Goal: Check status: Check status

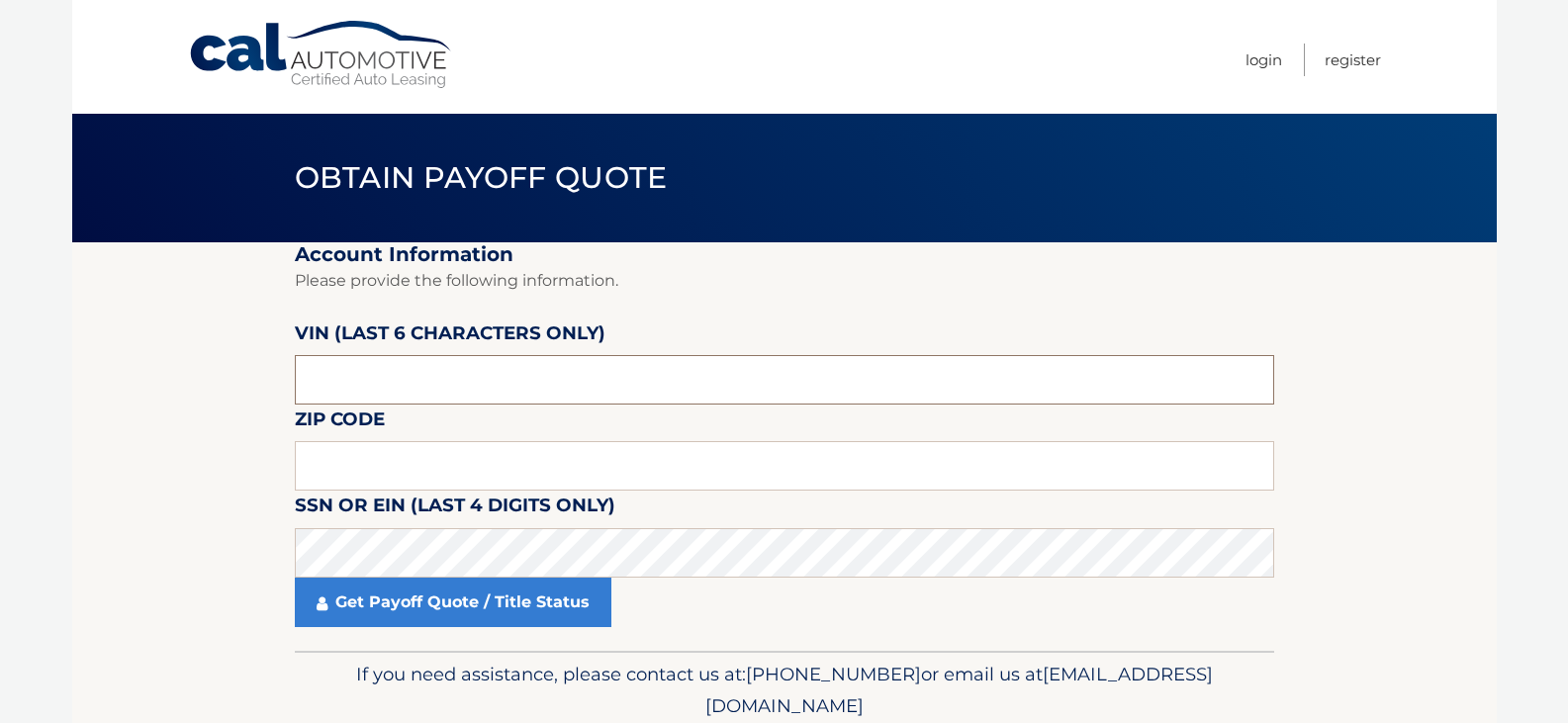
click at [450, 369] on input "text" at bounding box center [784, 379] width 979 height 50
type input "032329"
click at [381, 456] on input "text" at bounding box center [784, 465] width 979 height 50
type input "11554"
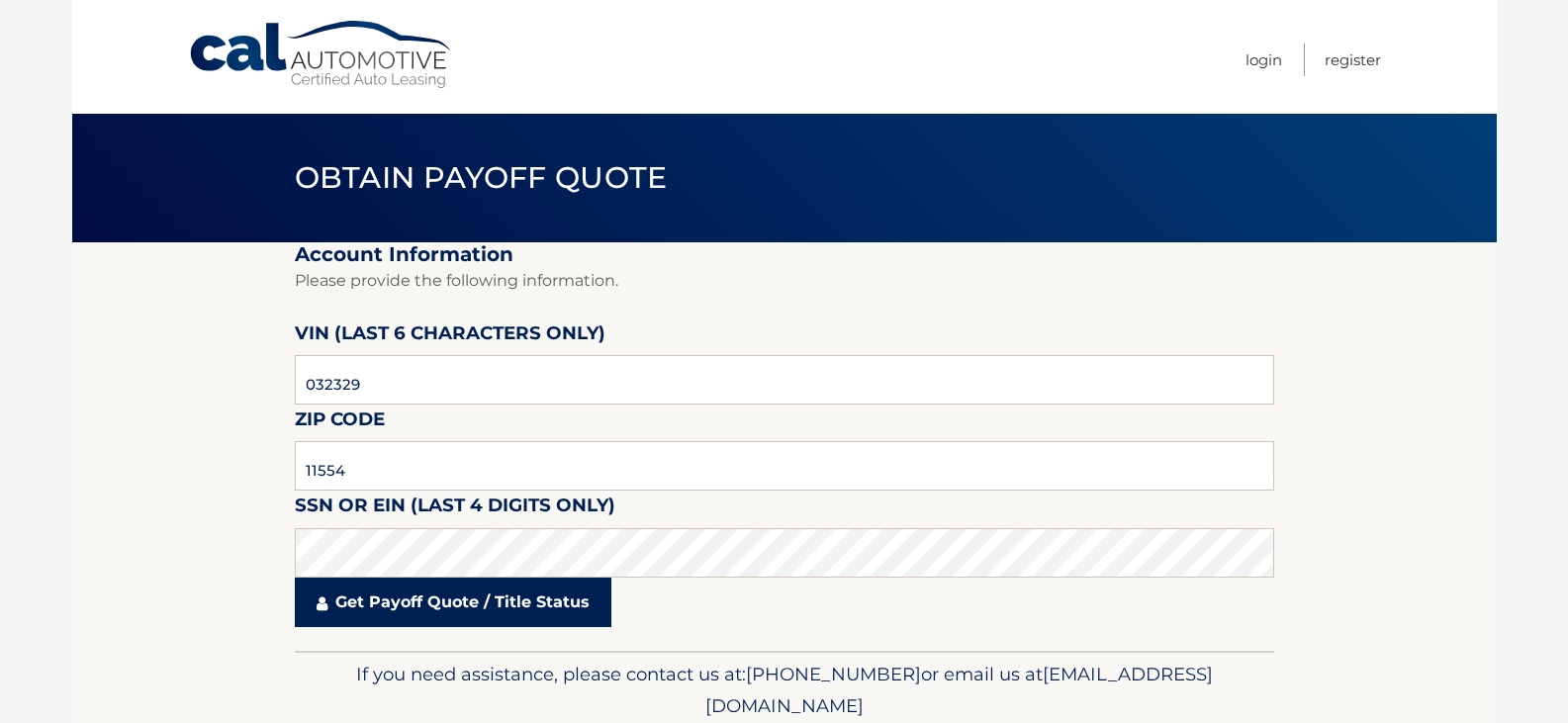
click at [447, 606] on link "Get Payoff Quote / Title Status" at bounding box center [453, 602] width 316 height 50
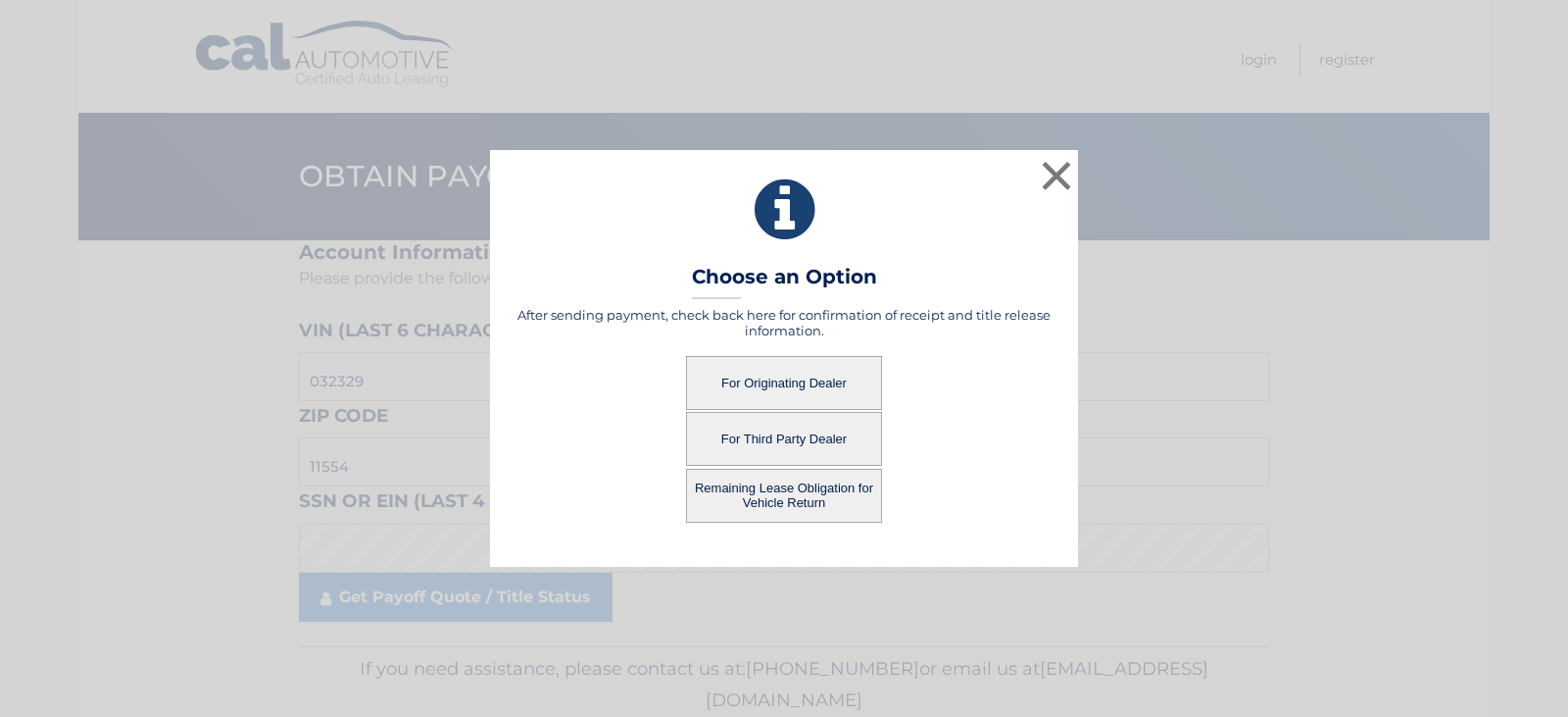
click at [790, 380] on button "For Originating Dealer" at bounding box center [784, 382] width 196 height 54
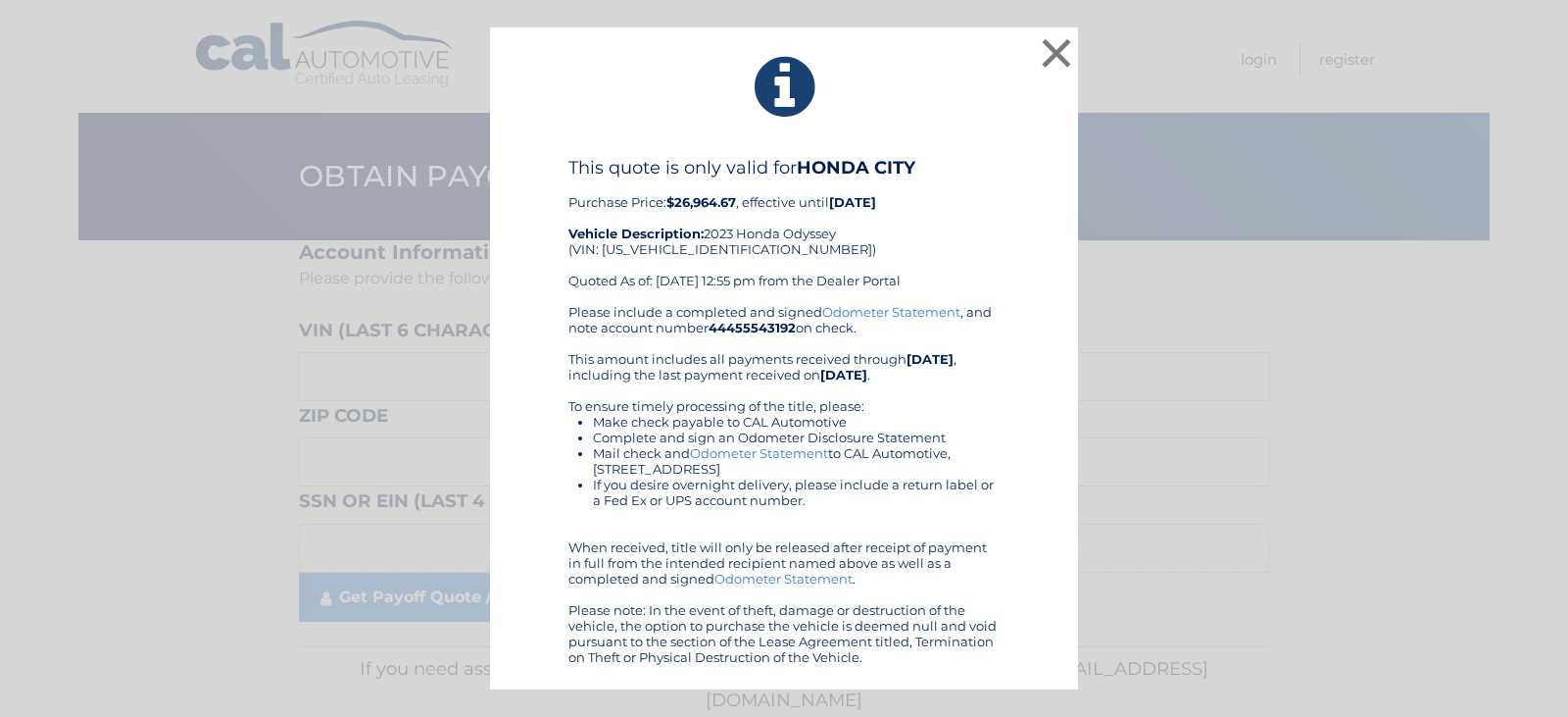
click at [675, 248] on div "This quote is only valid for HONDA CITY Purchase Price: $26,964.67 , effective …" at bounding box center [784, 231] width 431 height 147
copy div "[US_VEHICLE_IDENTIFICATION_NUMBER]"
click at [1061, 51] on button "×" at bounding box center [1056, 53] width 39 height 39
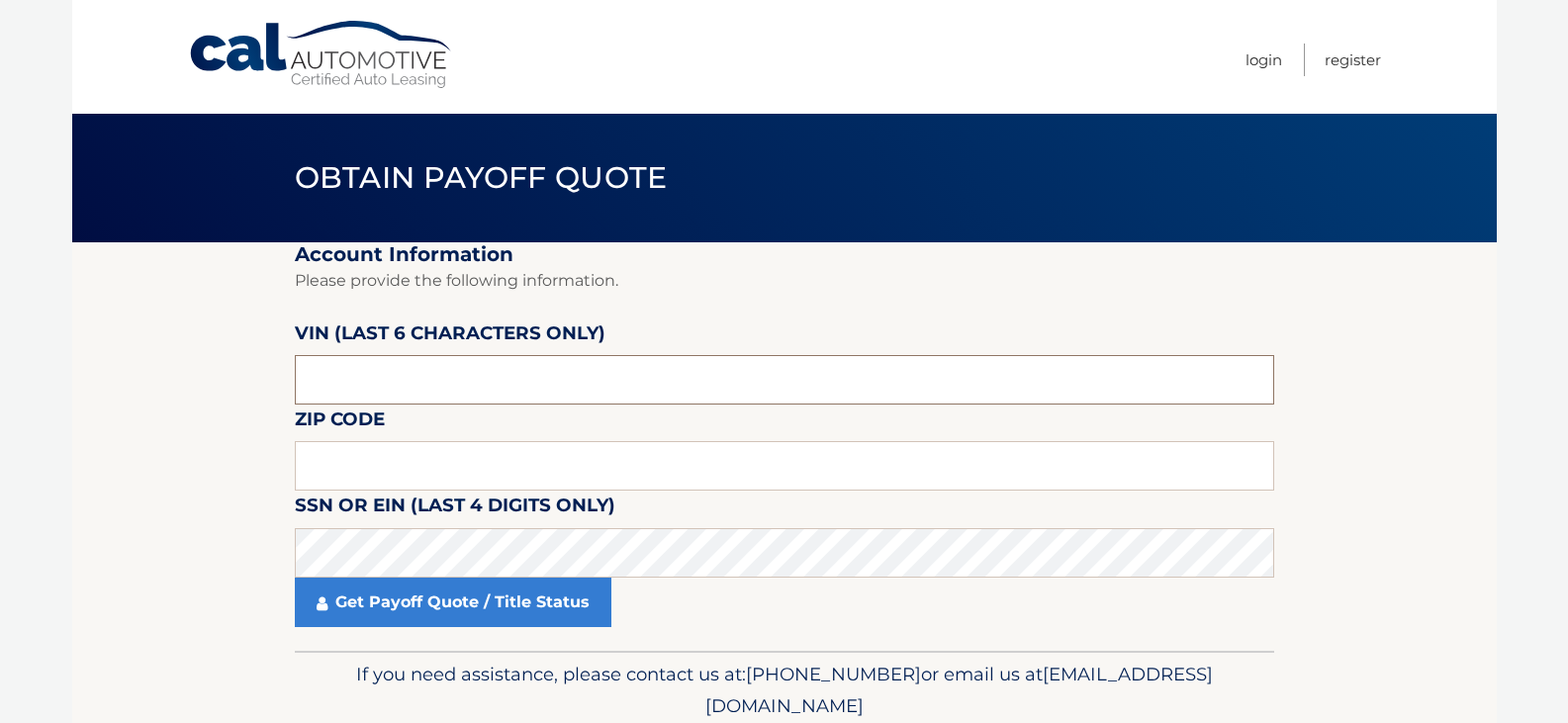
click at [373, 372] on input "text" at bounding box center [784, 379] width 979 height 50
type input "032329"
click at [359, 455] on input "text" at bounding box center [784, 465] width 979 height 50
type input "11554"
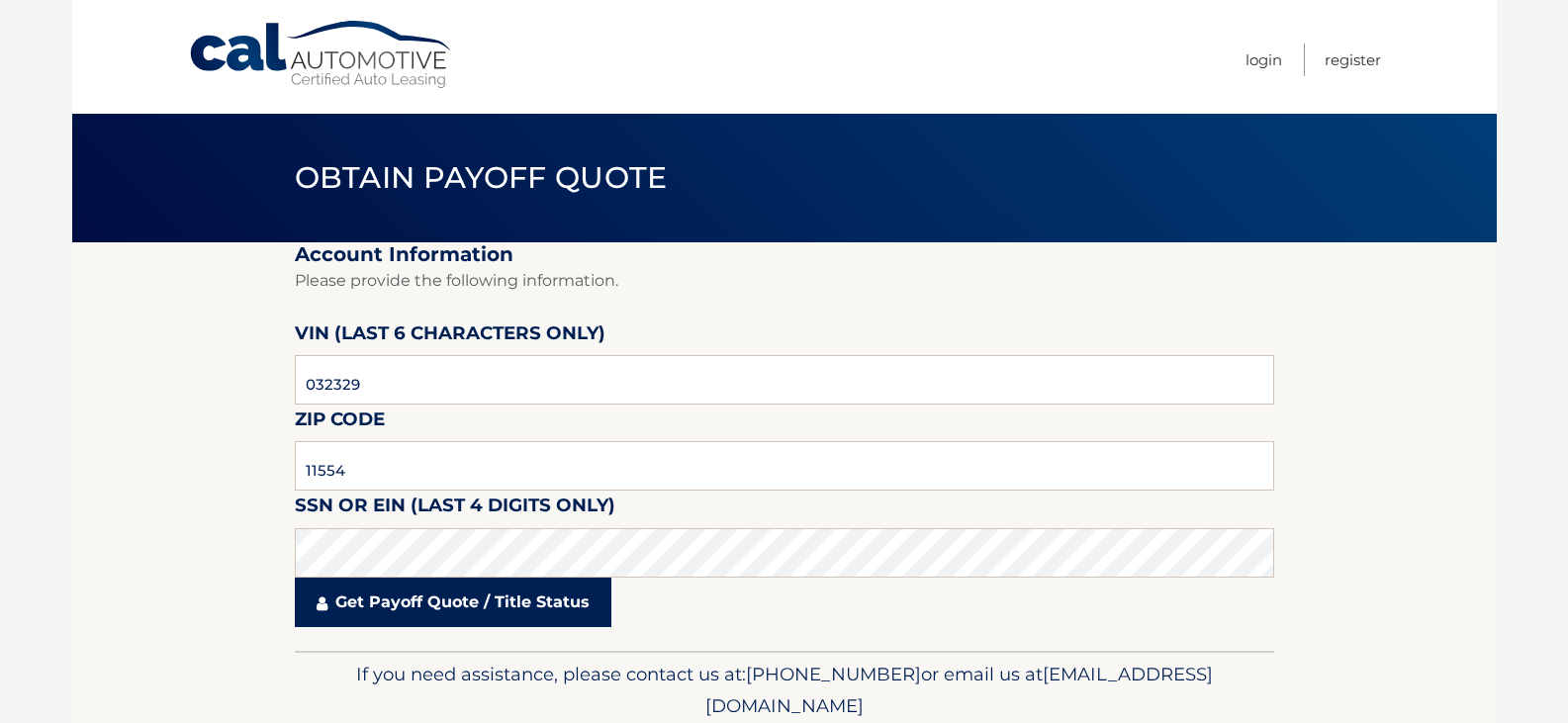
click at [455, 621] on link "Get Payoff Quote / Title Status" at bounding box center [453, 602] width 316 height 50
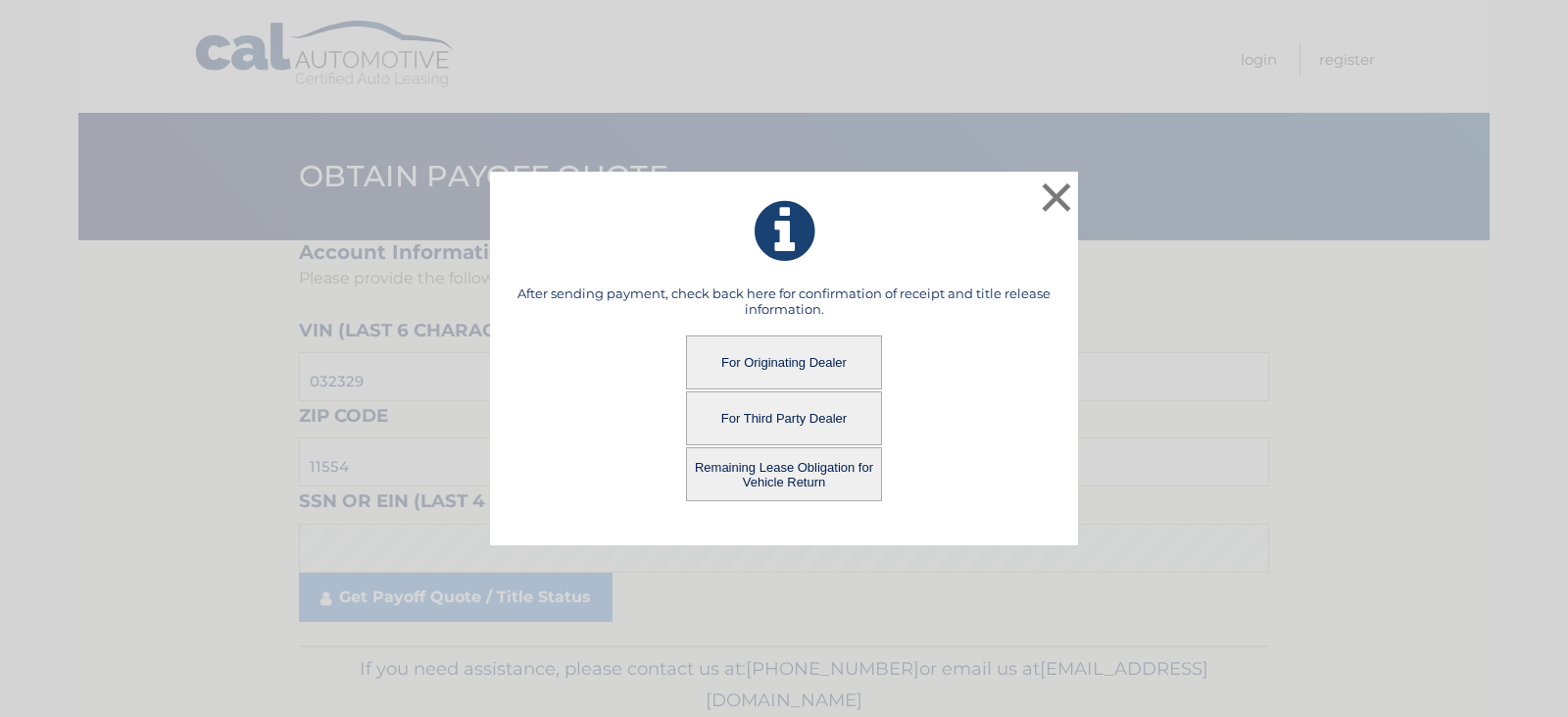
click at [787, 421] on button "For Third Party Dealer" at bounding box center [784, 417] width 196 height 54
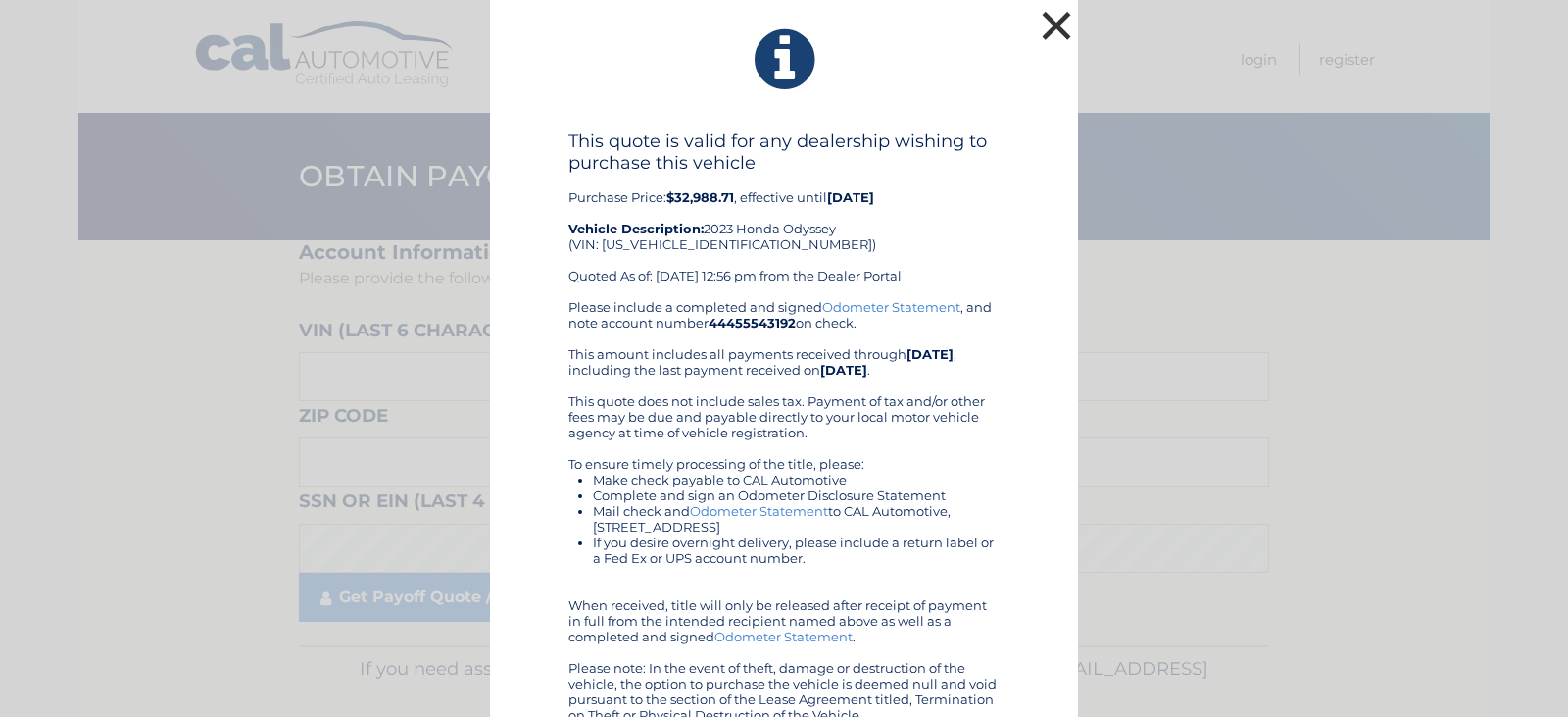
click at [1045, 28] on button "×" at bounding box center [1056, 26] width 39 height 39
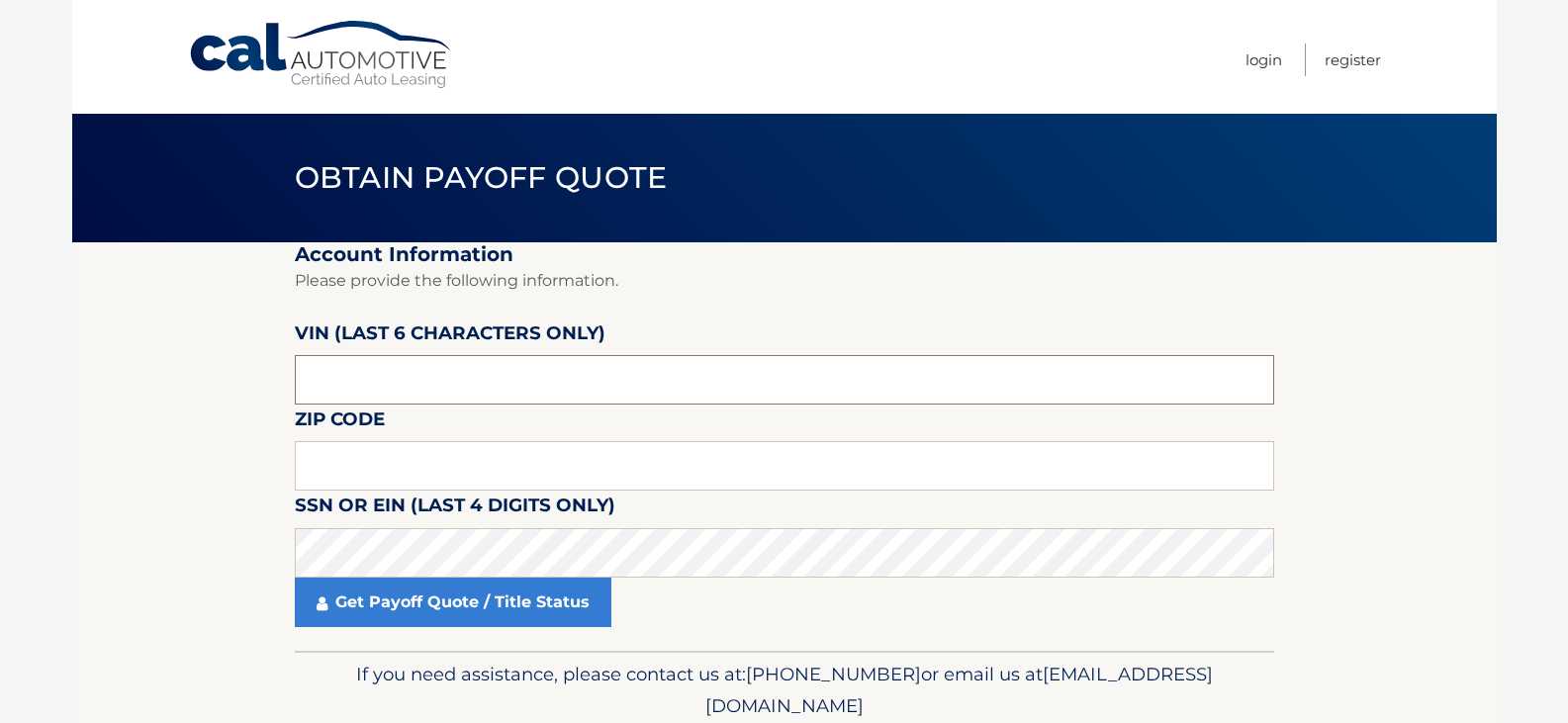
click at [517, 362] on input "text" at bounding box center [784, 379] width 979 height 50
type input "032329"
click at [535, 456] on input "text" at bounding box center [784, 465] width 979 height 50
drag, startPoint x: 405, startPoint y: 473, endPoint x: 207, endPoint y: 488, distance: 198.6
click at [207, 488] on section "Account Information Please provide the following information. VIN (last 6 chara…" at bounding box center [784, 447] width 1424 height 408
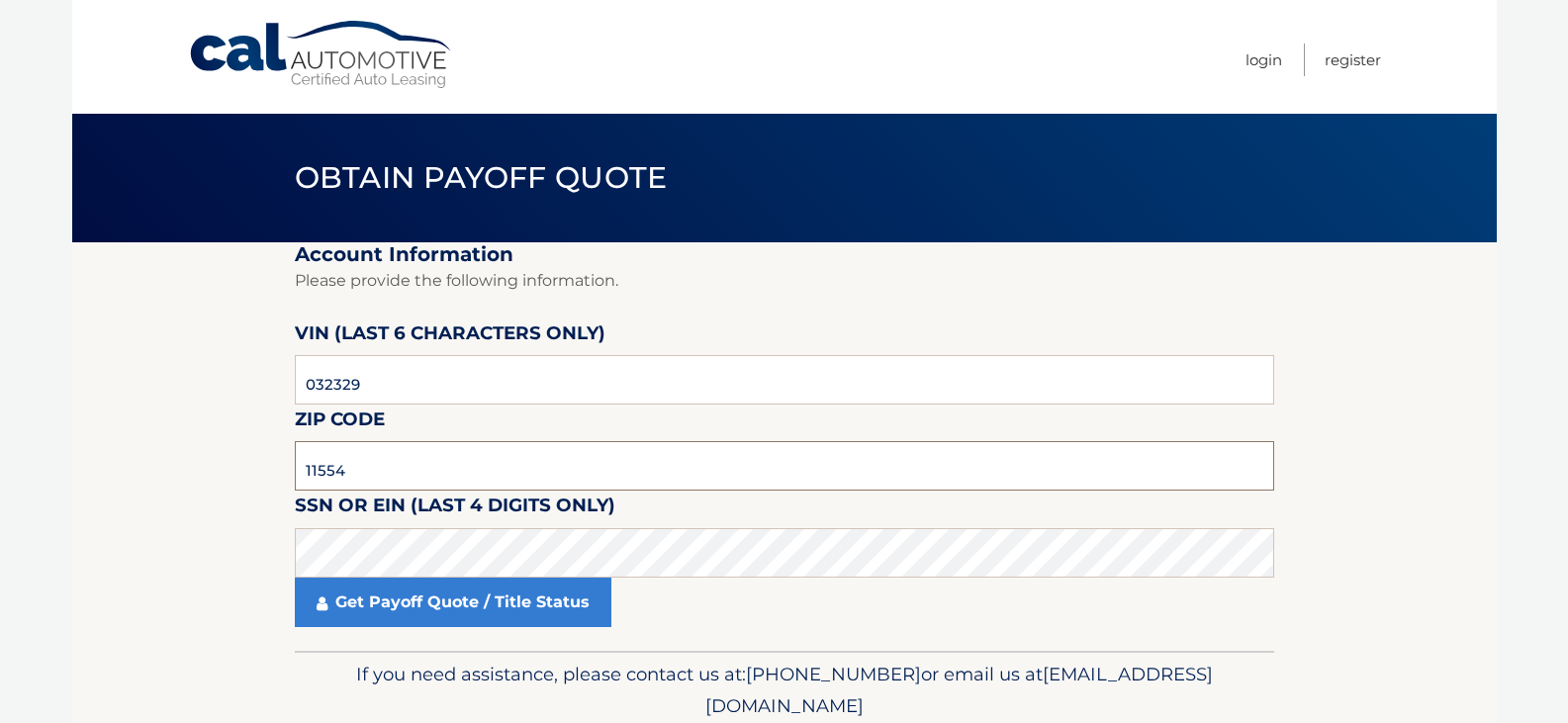
type input "11554"
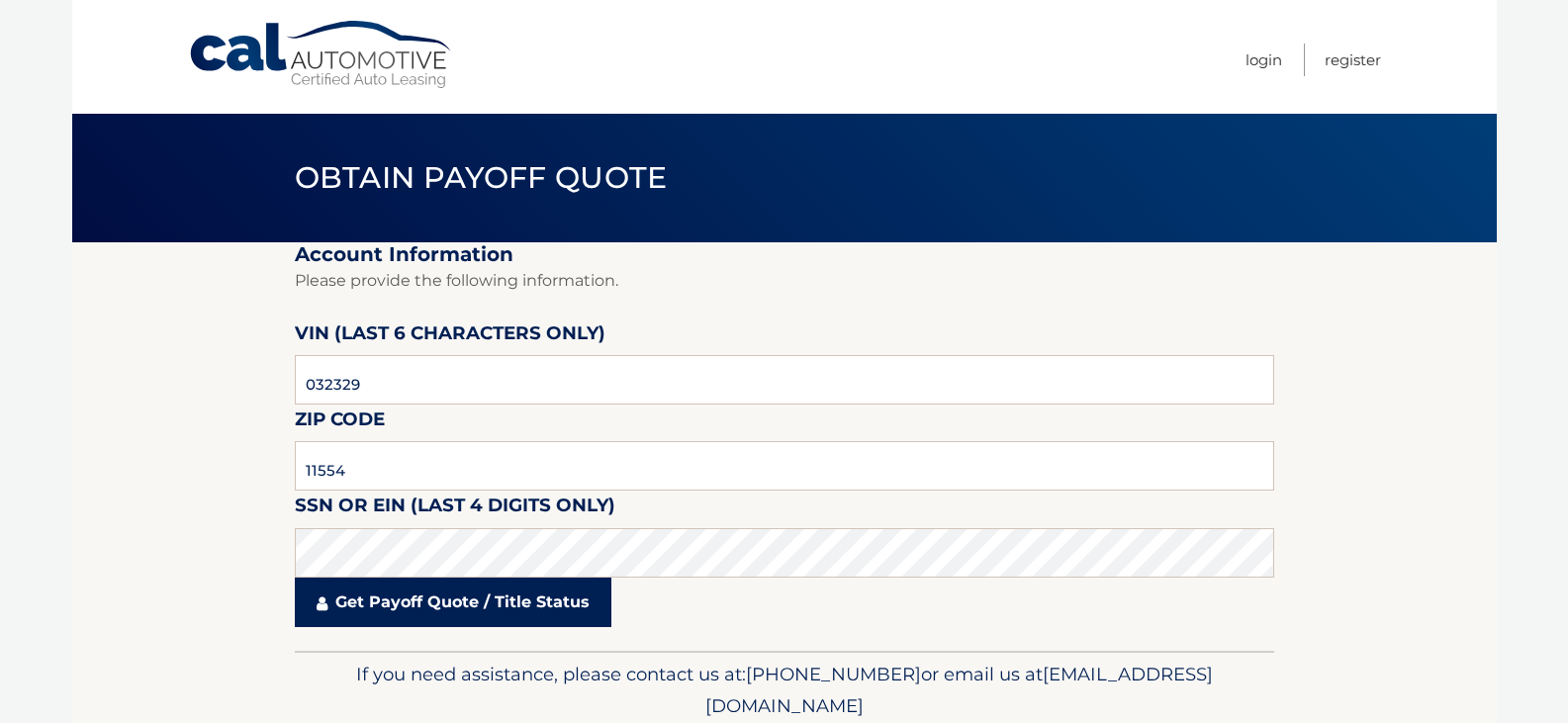
click at [456, 609] on link "Get Payoff Quote / Title Status" at bounding box center [453, 602] width 316 height 50
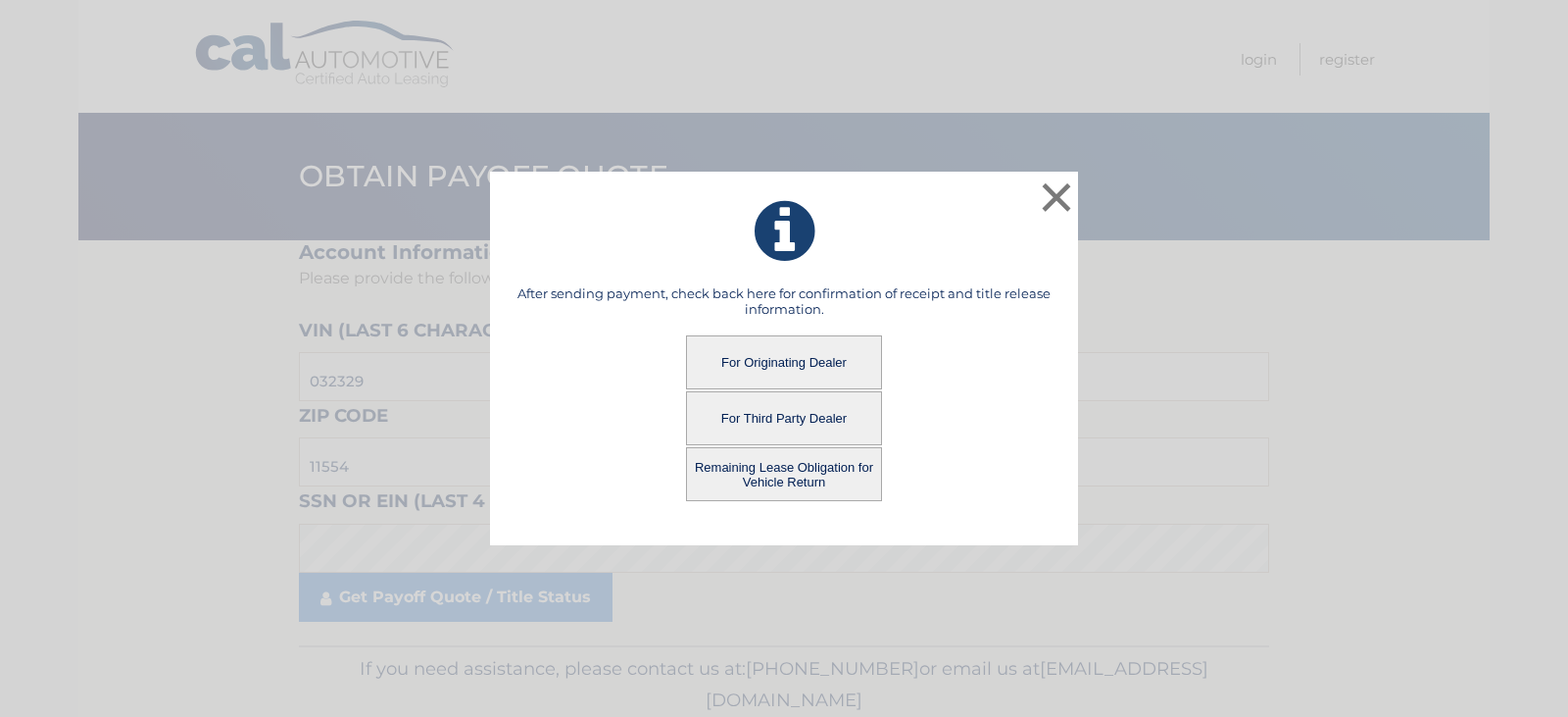
click at [817, 352] on button "For Originating Dealer" at bounding box center [784, 361] width 196 height 54
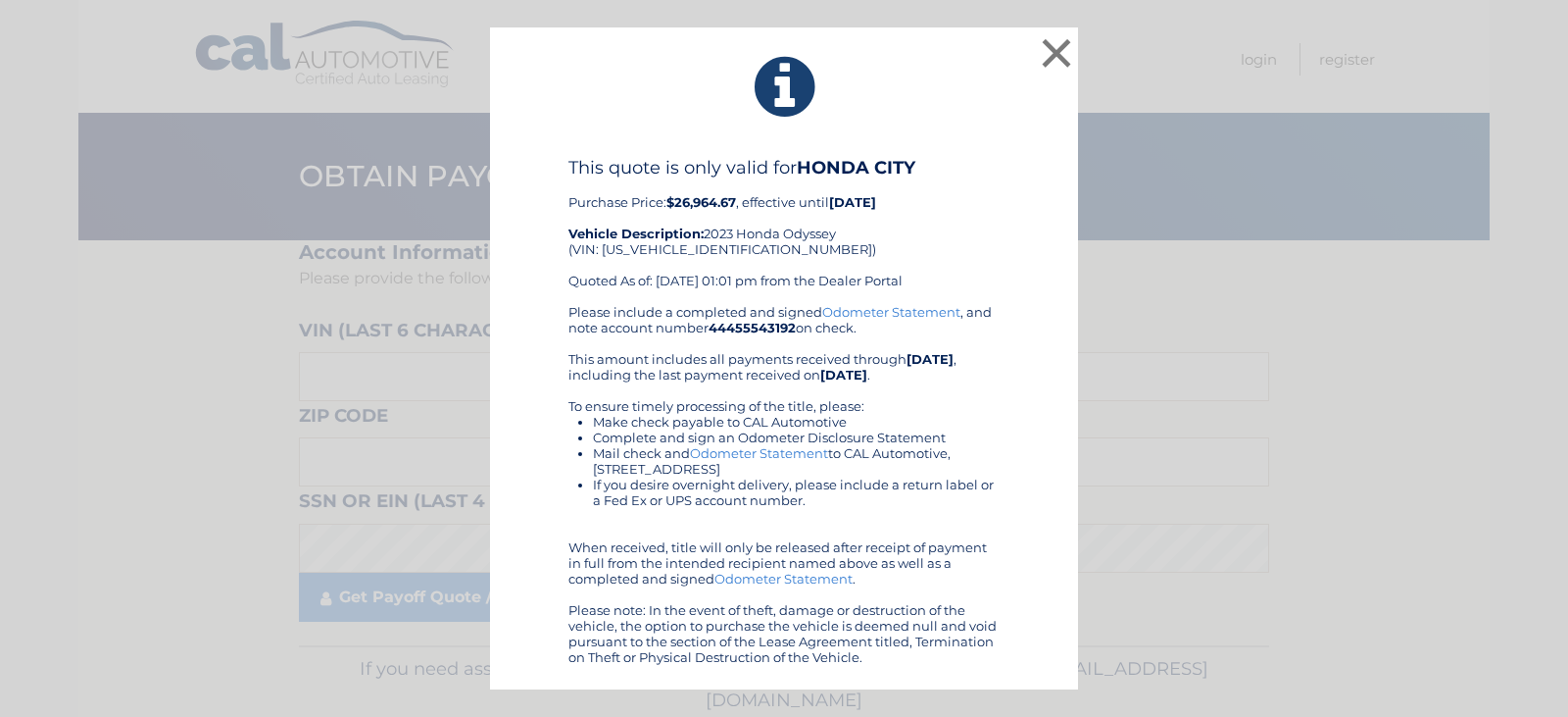
click at [941, 258] on div "This quote is only valid for HONDA CITY Purchase Price: $26,964.67 , effective …" at bounding box center [784, 231] width 431 height 147
click at [1053, 45] on button "×" at bounding box center [1056, 53] width 39 height 39
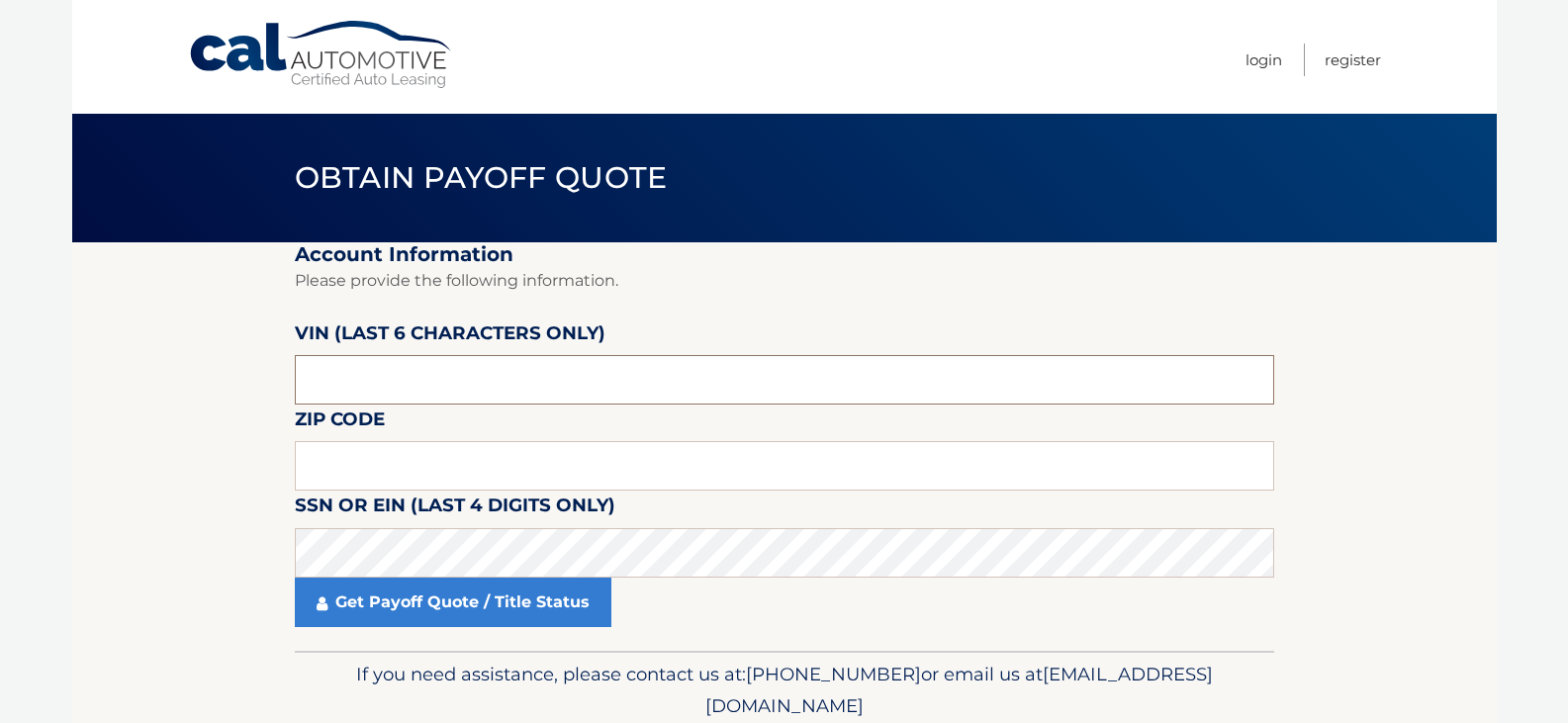
click at [443, 369] on input "text" at bounding box center [784, 379] width 979 height 50
type input "516477"
click at [437, 469] on input "text" at bounding box center [784, 465] width 979 height 50
type input "11566"
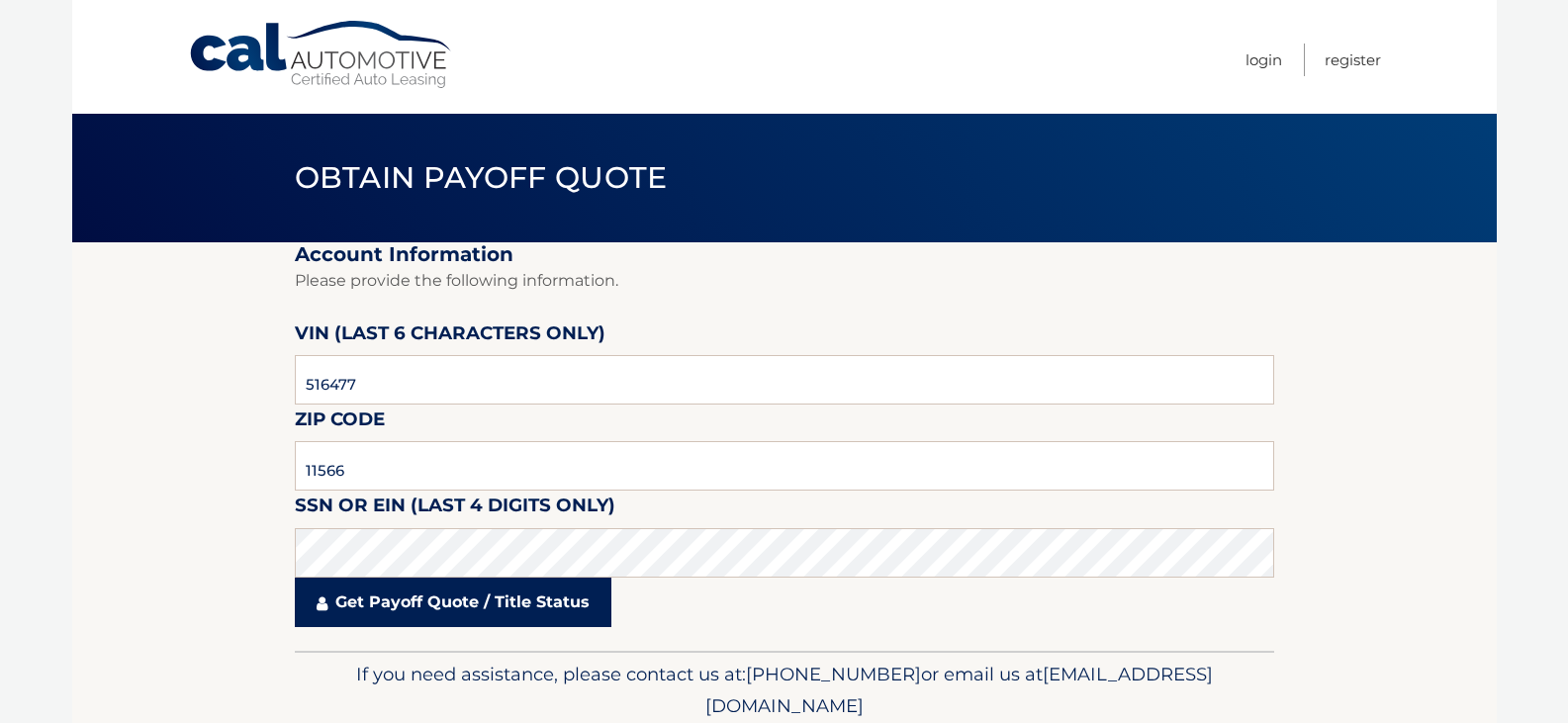
click at [463, 595] on link "Get Payoff Quote / Title Status" at bounding box center [453, 602] width 316 height 50
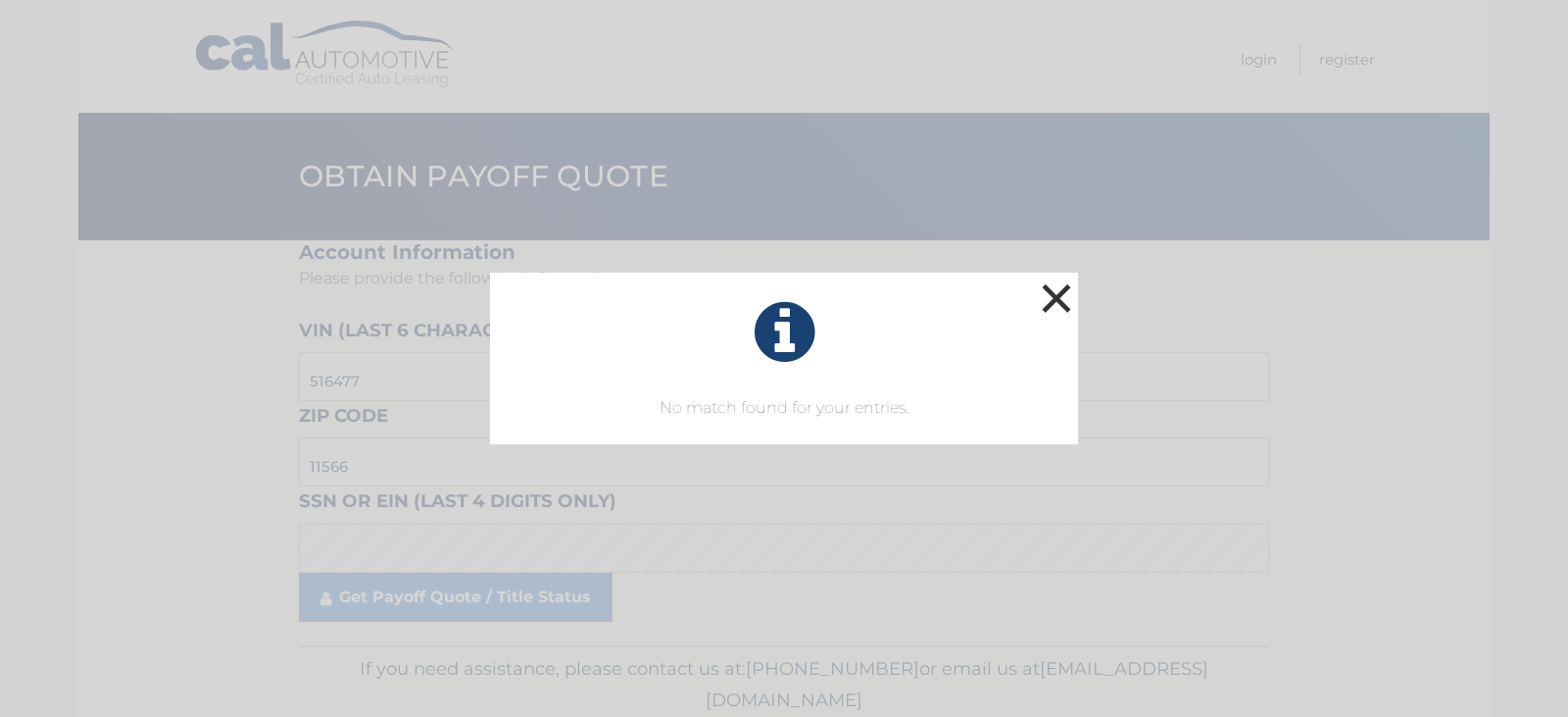
click at [1063, 289] on button "×" at bounding box center [1056, 299] width 39 height 39
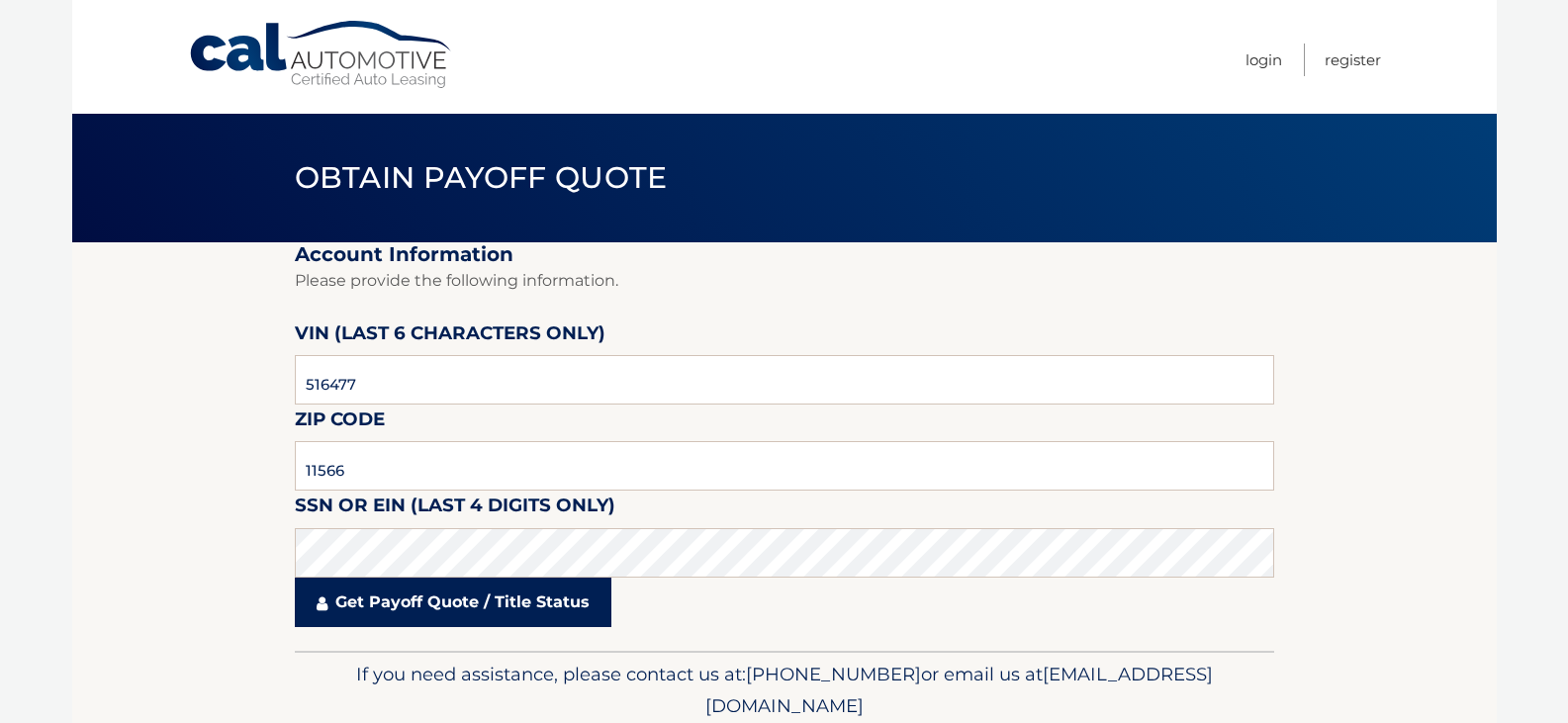
click at [434, 604] on link "Get Payoff Quote / Title Status" at bounding box center [453, 602] width 316 height 50
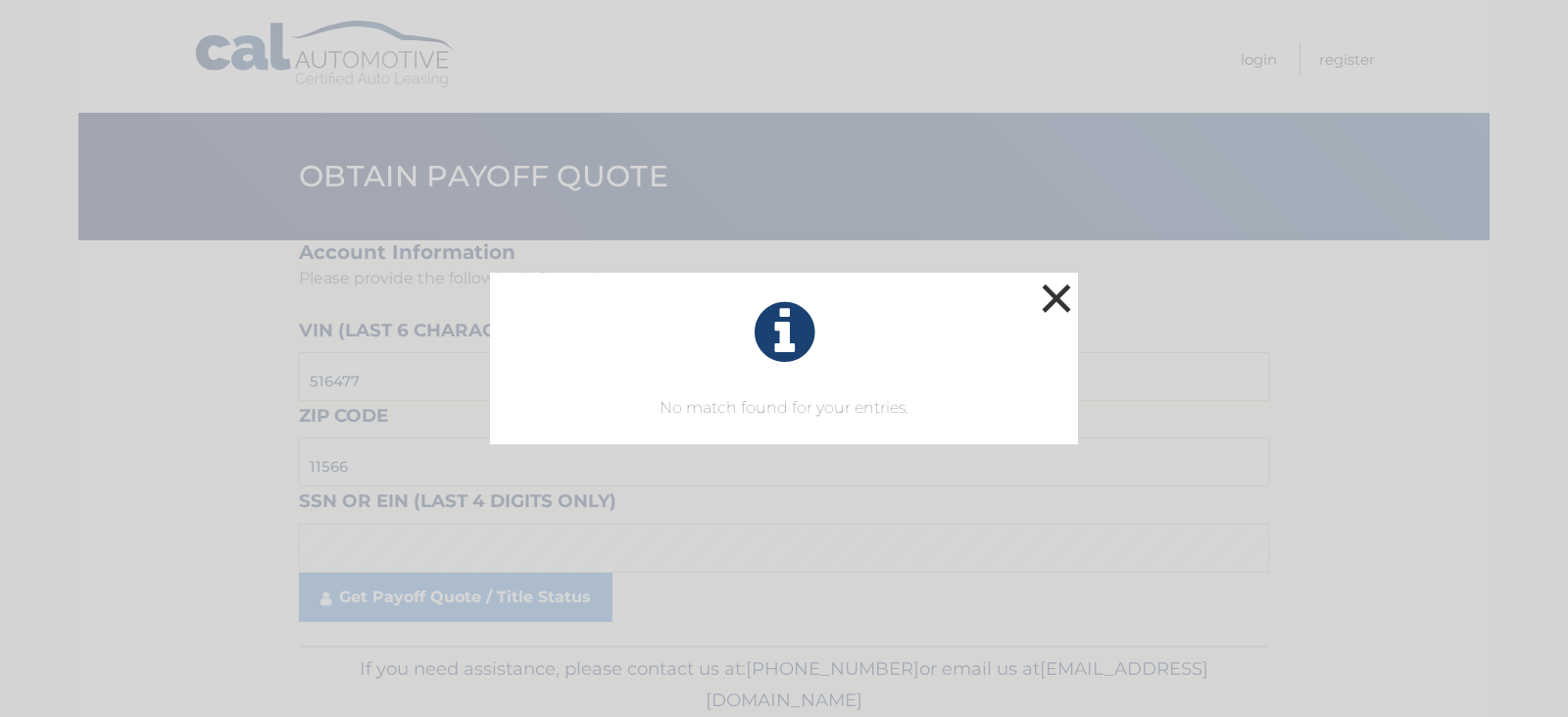
click at [1056, 289] on button "×" at bounding box center [1056, 299] width 39 height 39
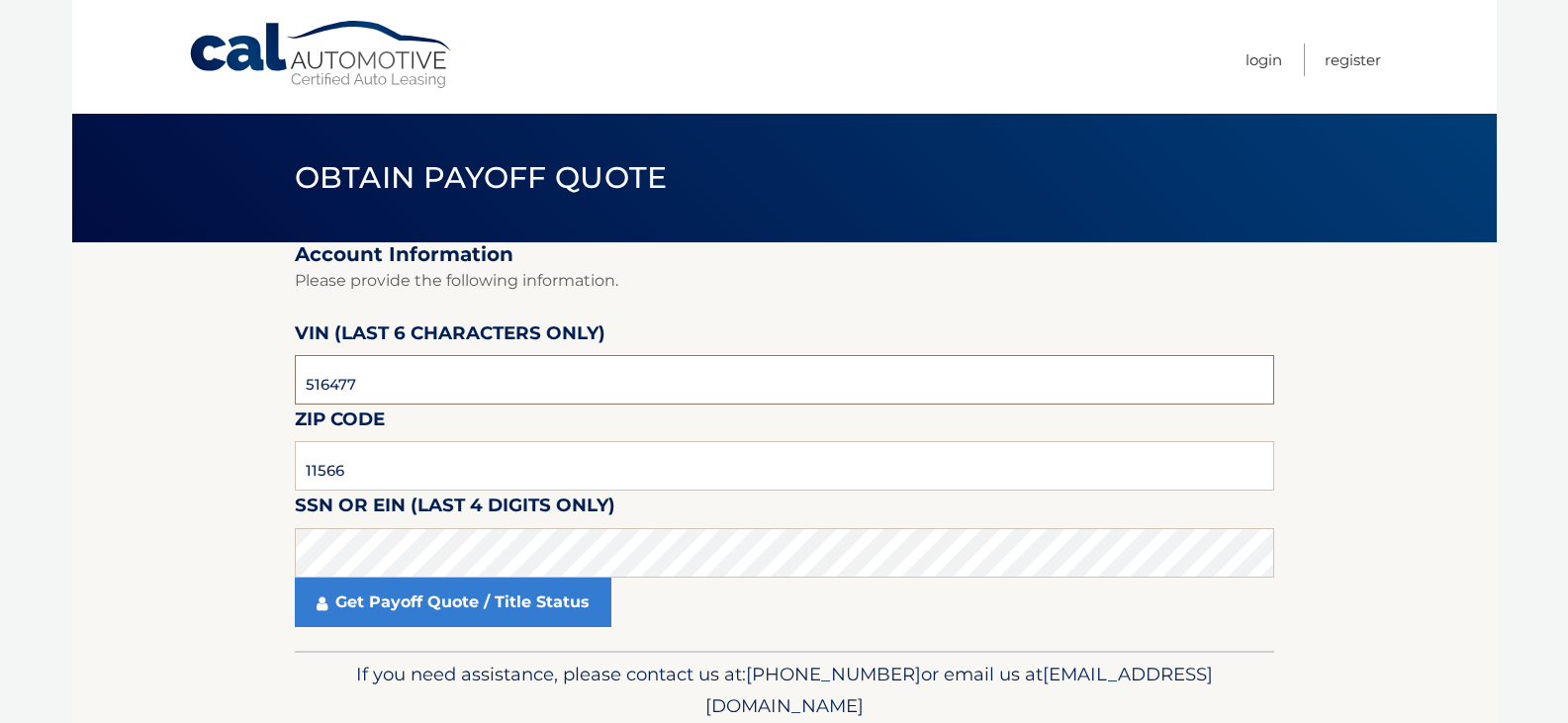
drag, startPoint x: 378, startPoint y: 378, endPoint x: 242, endPoint y: 384, distance: 136.1
click at [233, 384] on section "Account Information Please provide the following information. VIN (last 6 chara…" at bounding box center [784, 447] width 1424 height 408
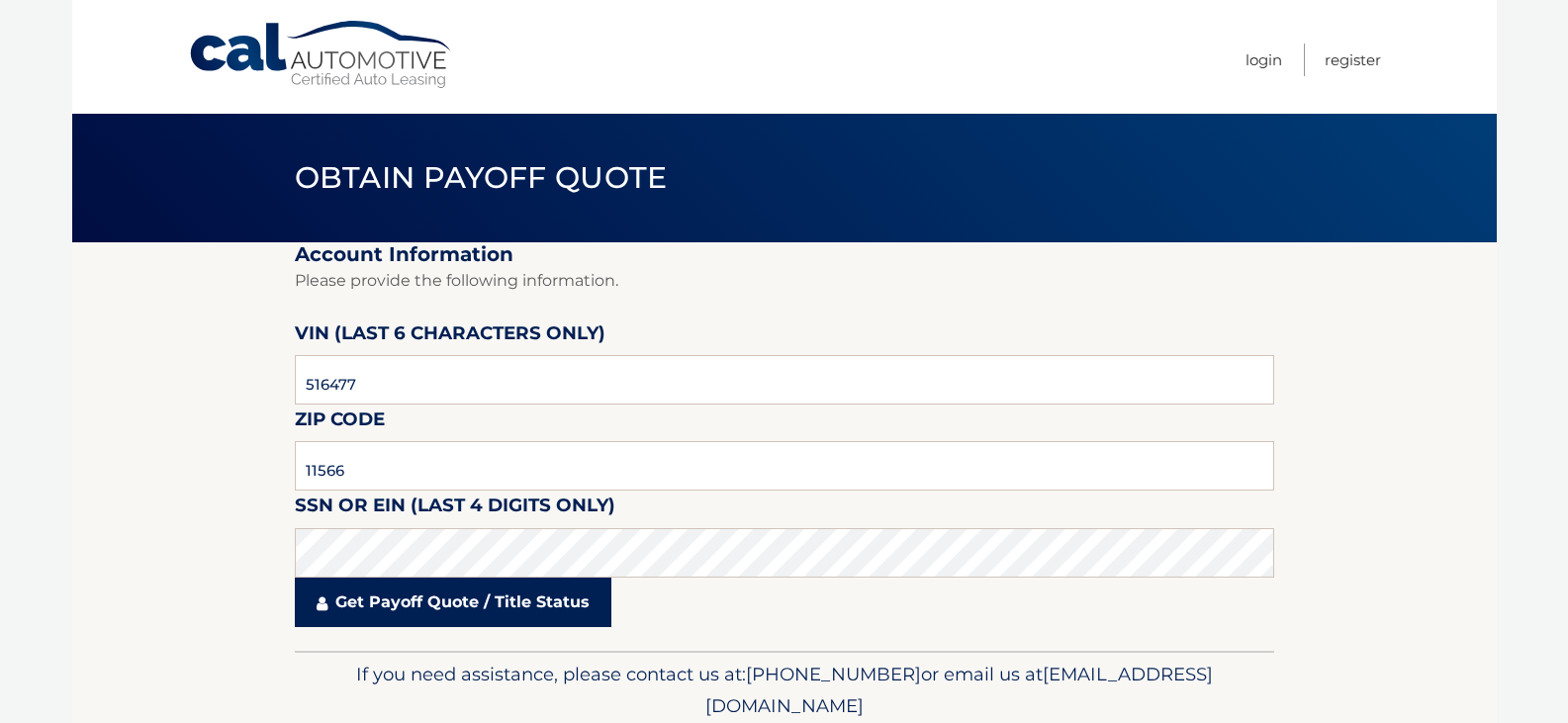
click at [410, 610] on link "Get Payoff Quote / Title Status" at bounding box center [453, 602] width 316 height 50
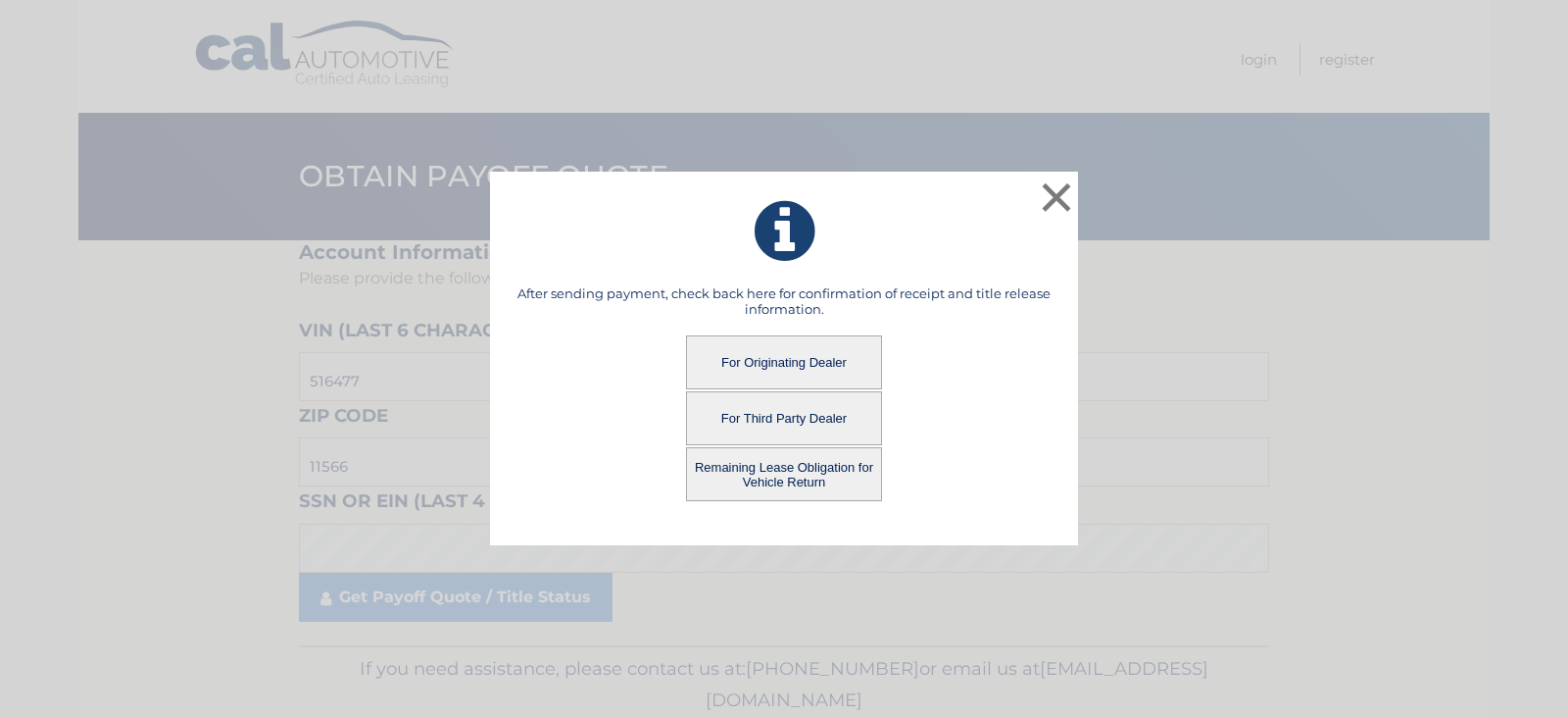
click at [759, 362] on button "For Originating Dealer" at bounding box center [784, 361] width 196 height 54
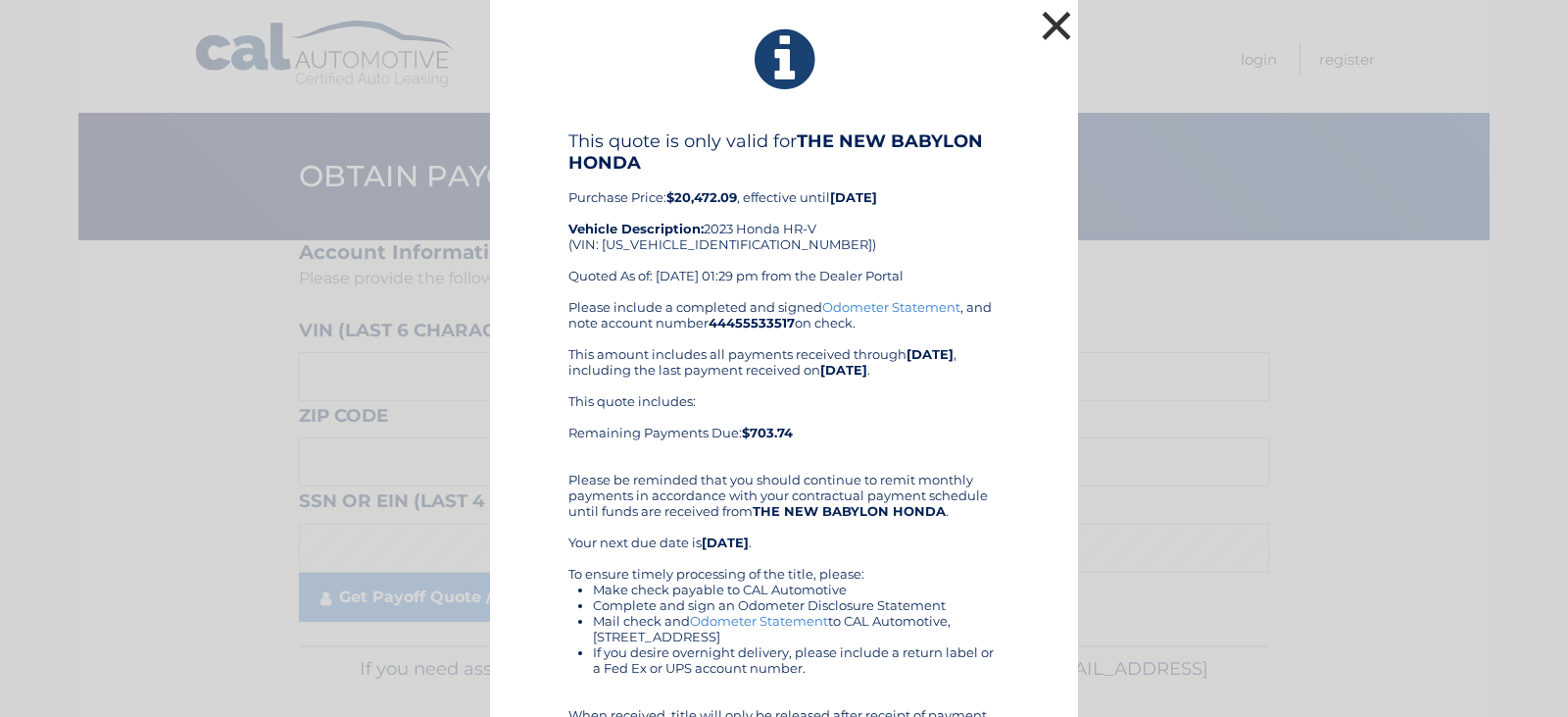
click at [1052, 19] on button "×" at bounding box center [1056, 26] width 39 height 39
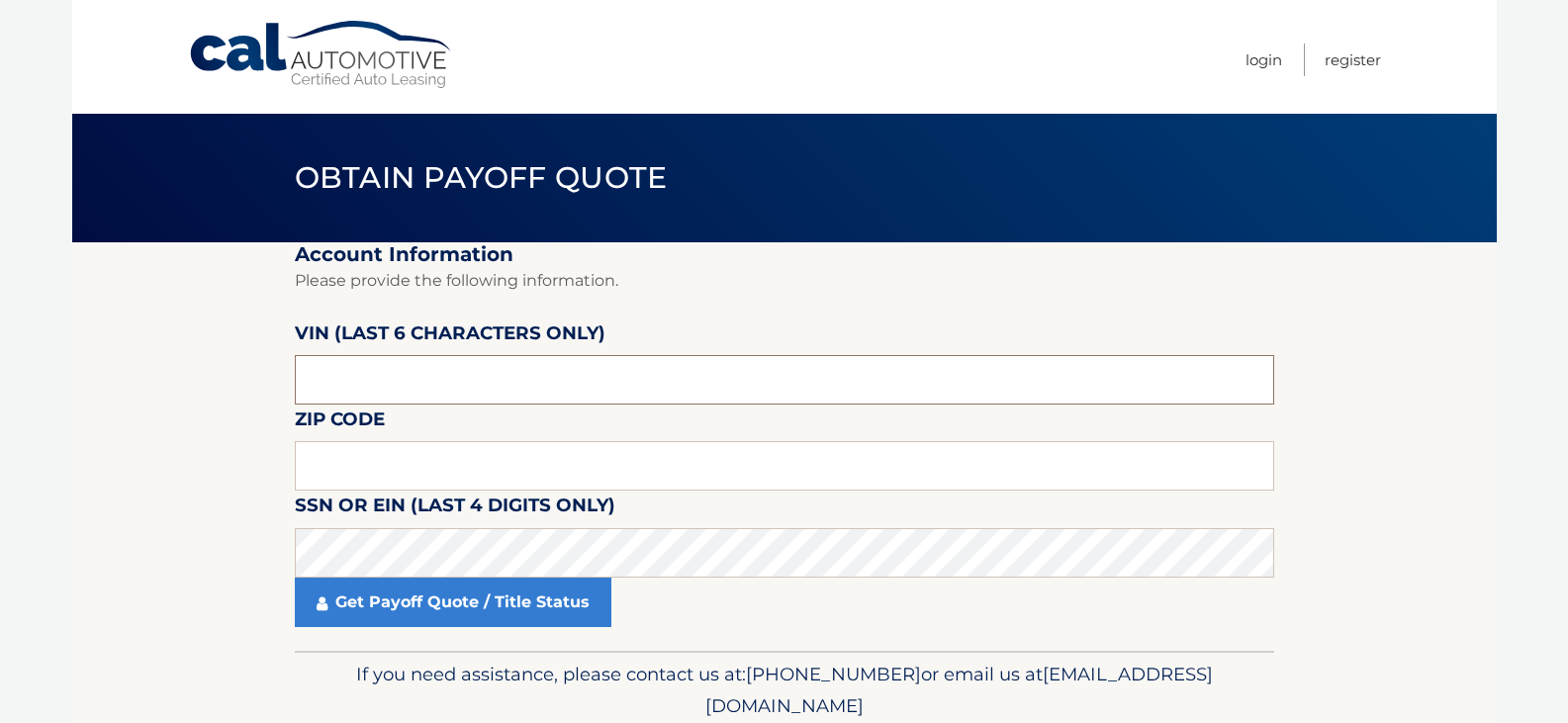
click at [400, 377] on input "text" at bounding box center [784, 379] width 979 height 50
drag, startPoint x: 366, startPoint y: 385, endPoint x: 139, endPoint y: 401, distance: 227.6
click at [140, 401] on section "Account Information Please provide the following information. VIN (last 6 chara…" at bounding box center [784, 447] width 1424 height 408
type input "711071"
click at [368, 465] on input "text" at bounding box center [784, 465] width 979 height 50
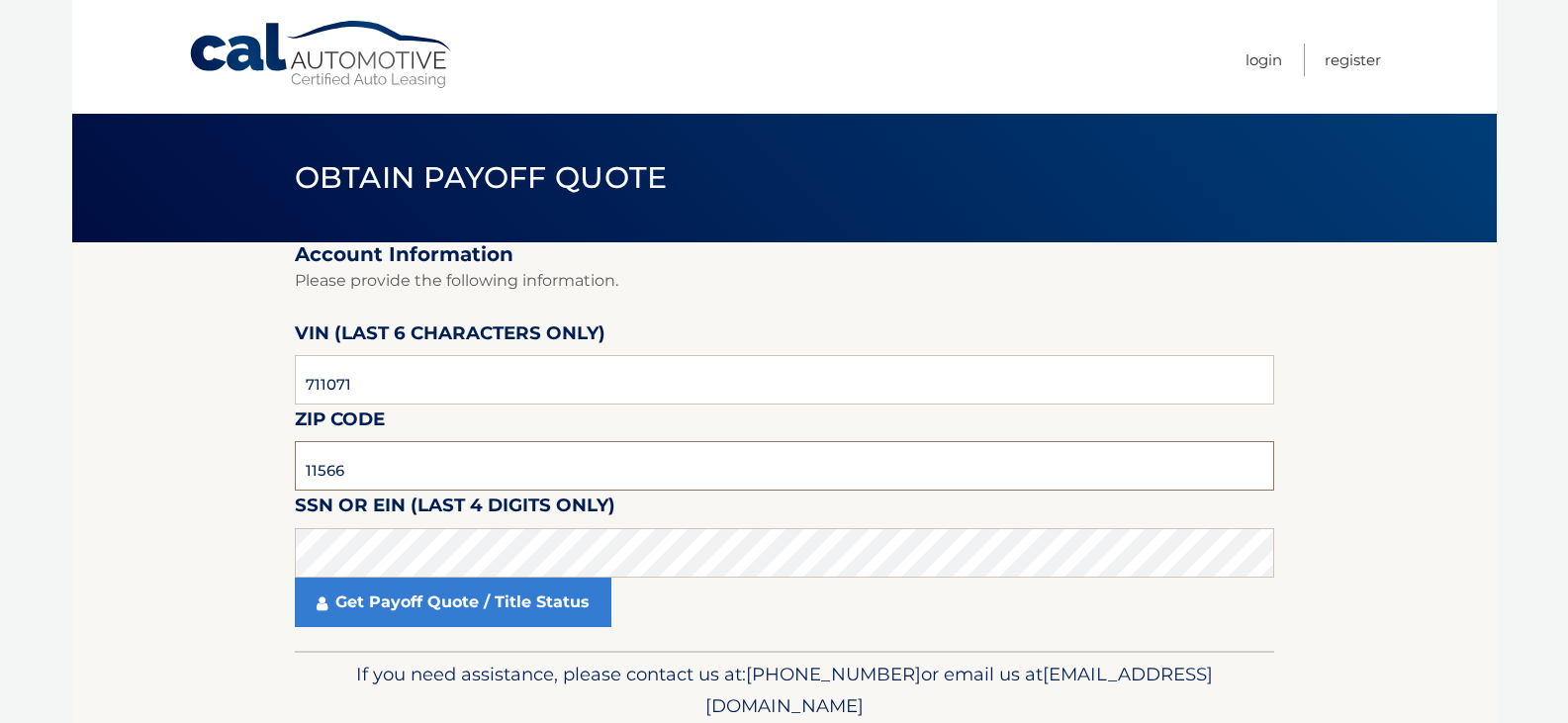
type input "11566"
click button "For Originating Dealer" at bounding box center [0, 0] width 0 height 0
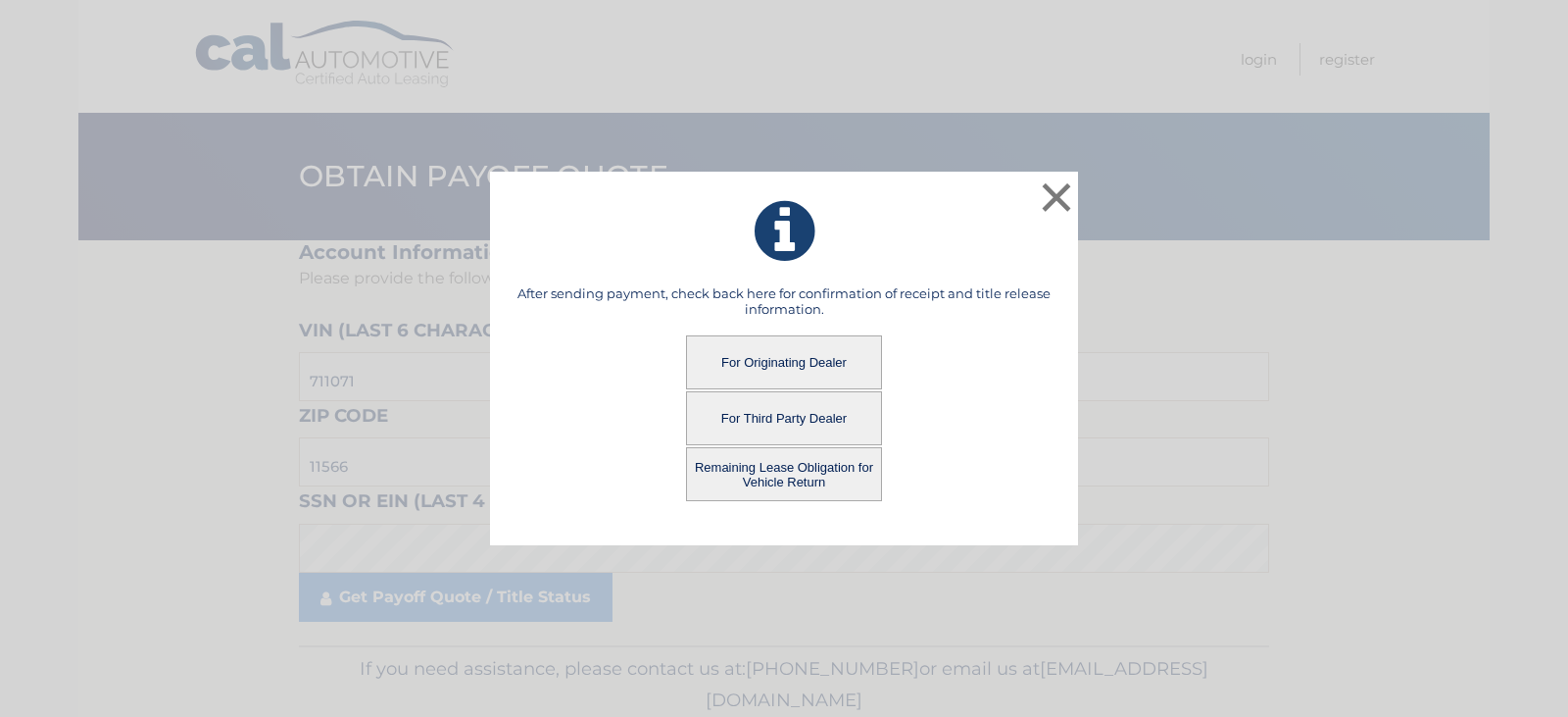
click at [802, 414] on button "For Third Party Dealer" at bounding box center [784, 417] width 196 height 54
click at [801, 414] on button "For Third Party Dealer" at bounding box center [784, 417] width 196 height 54
